Goal: Find specific page/section: Find specific page/section

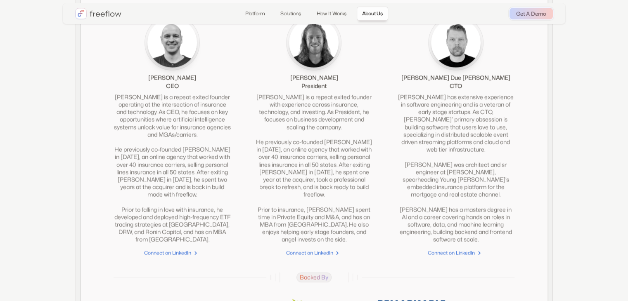
scroll to position [1857, 0]
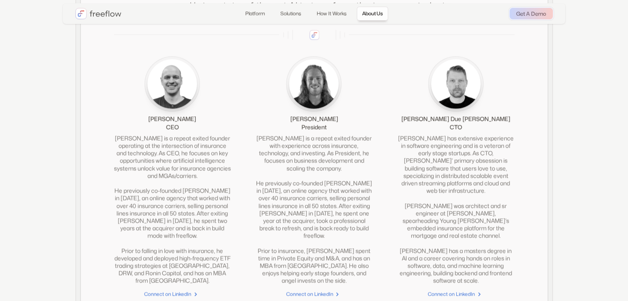
drag, startPoint x: 137, startPoint y: 131, endPoint x: 218, endPoint y: 132, distance: 80.9
click at [218, 132] on div "[PERSON_NAME] CEO" at bounding box center [172, 94] width 117 height 75
copy div "[PERSON_NAME]"
drag, startPoint x: 424, startPoint y: 129, endPoint x: 493, endPoint y: 129, distance: 68.9
click at [493, 129] on div "[PERSON_NAME] Due [PERSON_NAME] CTO" at bounding box center [455, 94] width 117 height 75
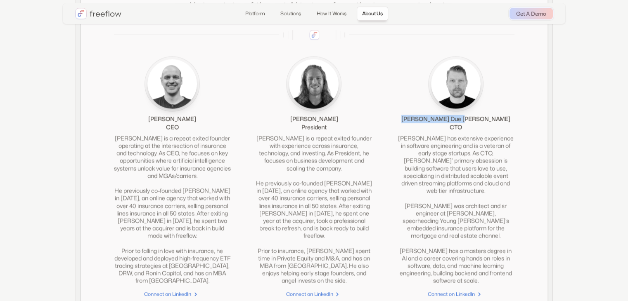
copy div "[PERSON_NAME] Due [PERSON_NAME]"
drag, startPoint x: 296, startPoint y: 130, endPoint x: 335, endPoint y: 126, distance: 39.4
click at [335, 126] on div "[PERSON_NAME] President" at bounding box center [313, 94] width 117 height 75
copy div "[PERSON_NAME]"
click at [315, 132] on div "President" at bounding box center [313, 127] width 25 height 8
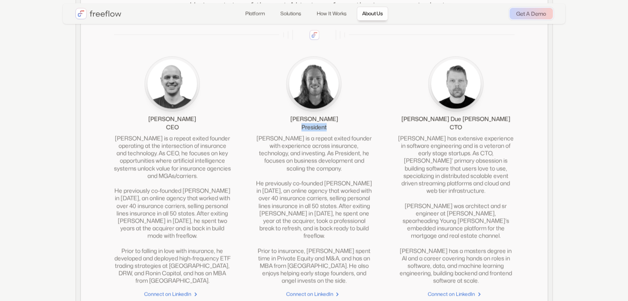
click at [315, 132] on div "President" at bounding box center [313, 127] width 25 height 8
copy div "President"
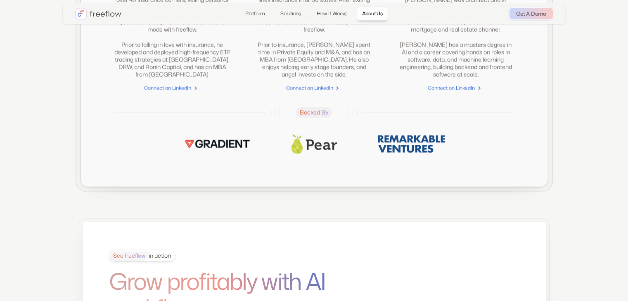
scroll to position [2268, 0]
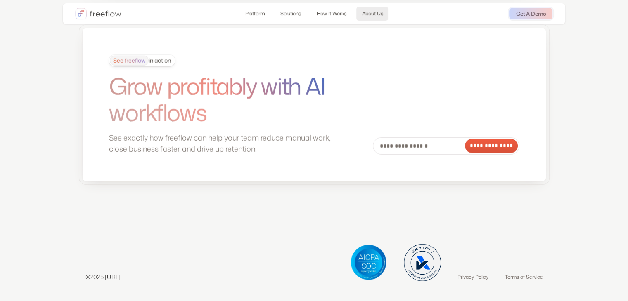
click at [377, 18] on link "About Us" at bounding box center [372, 14] width 32 height 14
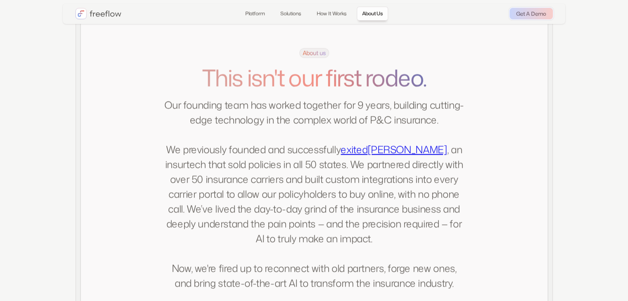
scroll to position [1580, 0]
drag, startPoint x: 297, startPoint y: 268, endPoint x: 174, endPoint y: 195, distance: 143.4
click at [174, 195] on p "Our founding team has worked together for 9 years, building cutting-edge techno…" at bounding box center [314, 194] width 300 height 193
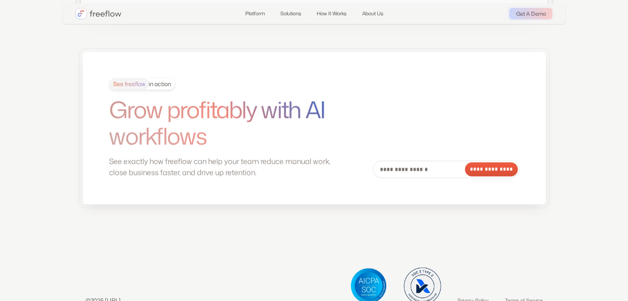
scroll to position [2268, 0]
